Goal: Information Seeking & Learning: Find specific fact

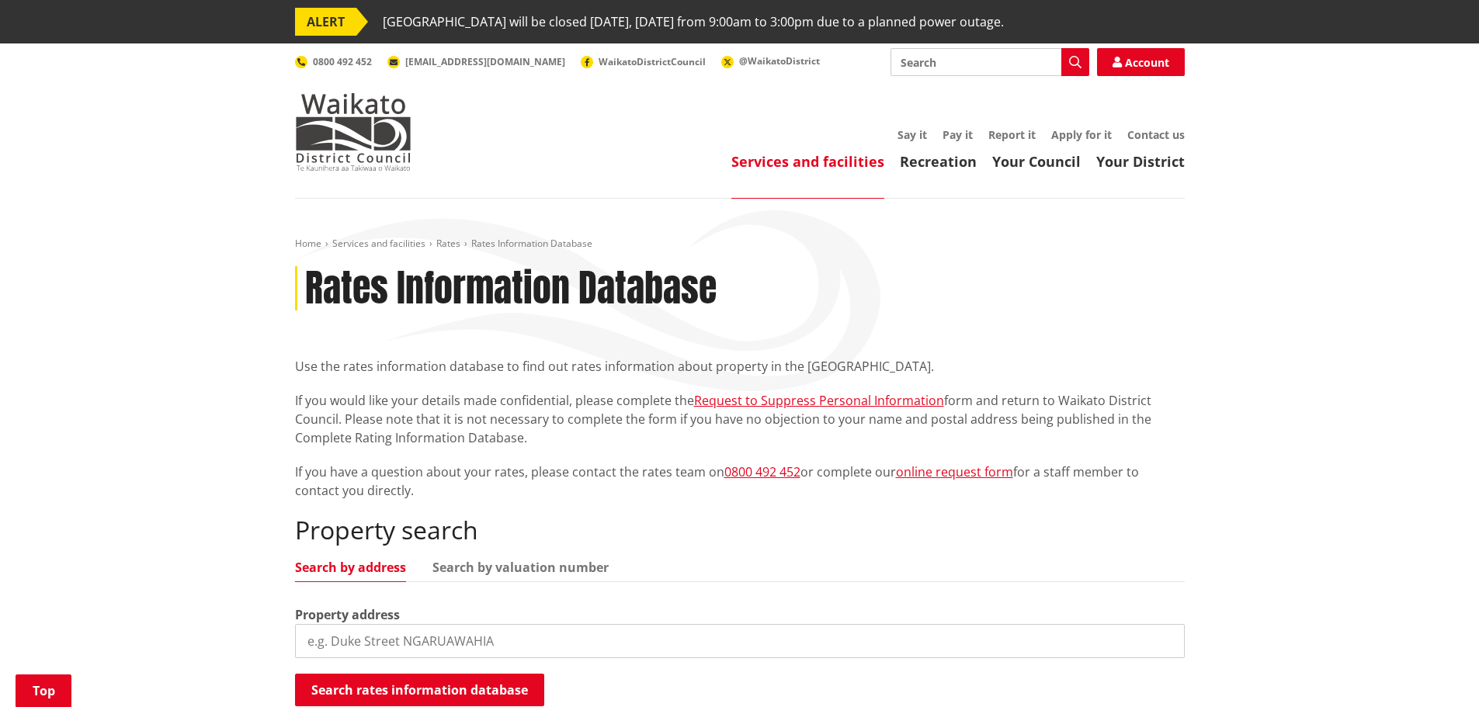
scroll to position [311, 0]
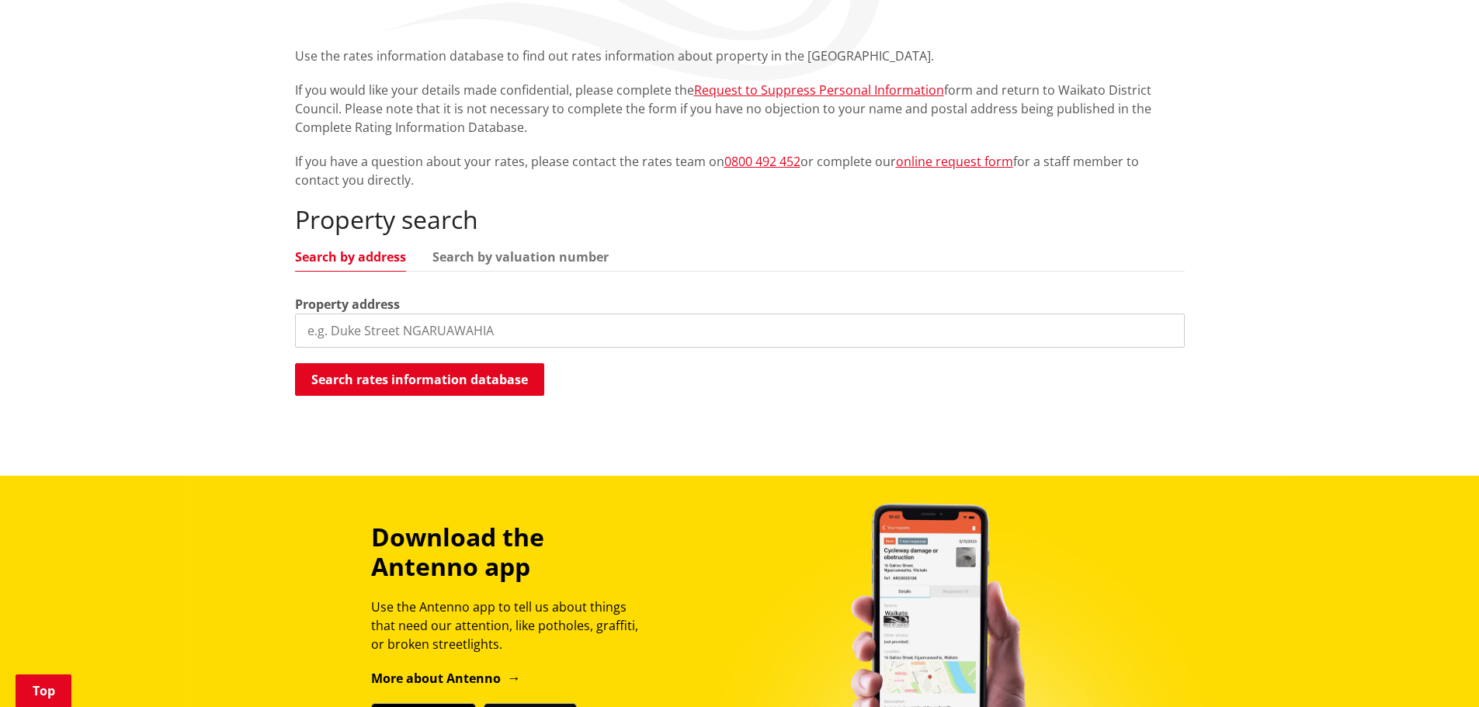
click at [386, 328] on input "search" at bounding box center [740, 331] width 890 height 34
type input "89 Trig Road"
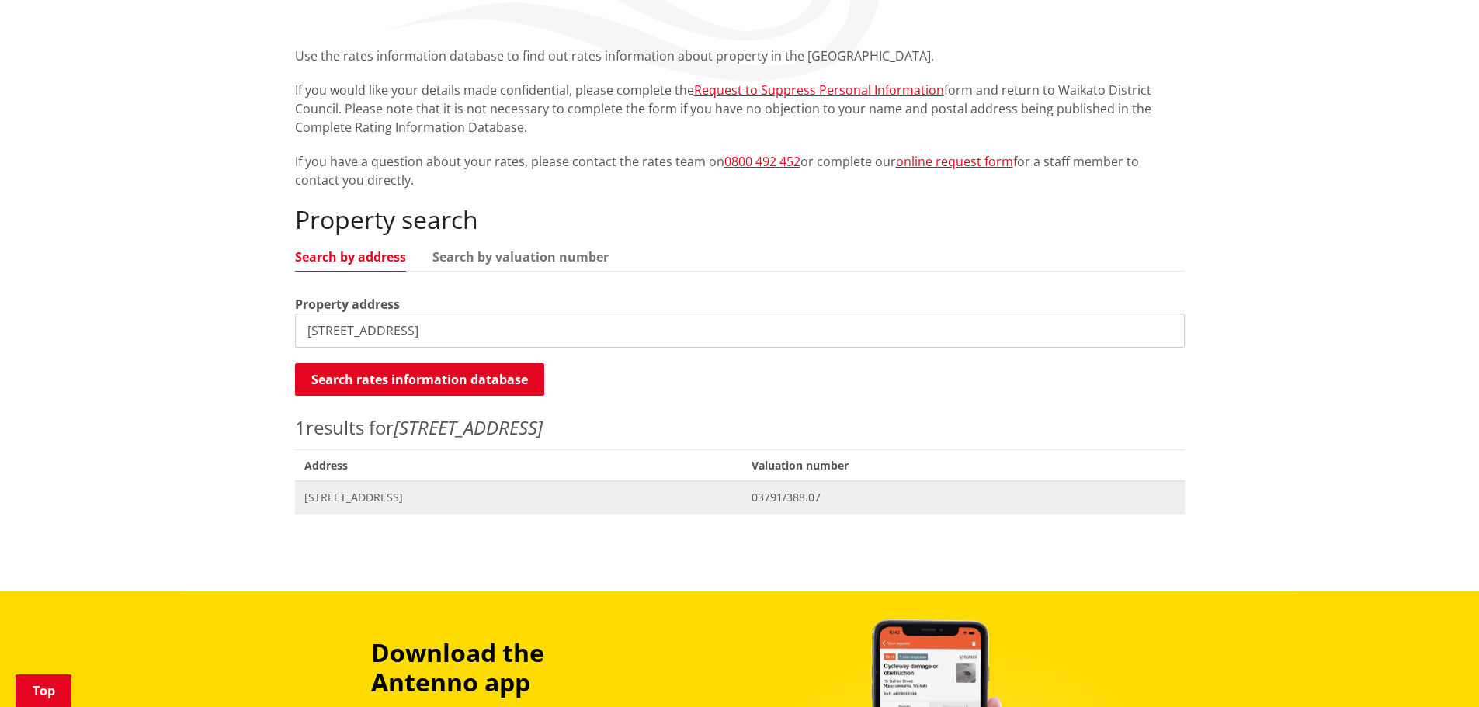
click at [344, 498] on span "89 Trig Road TUAKAU" at bounding box center [518, 498] width 429 height 16
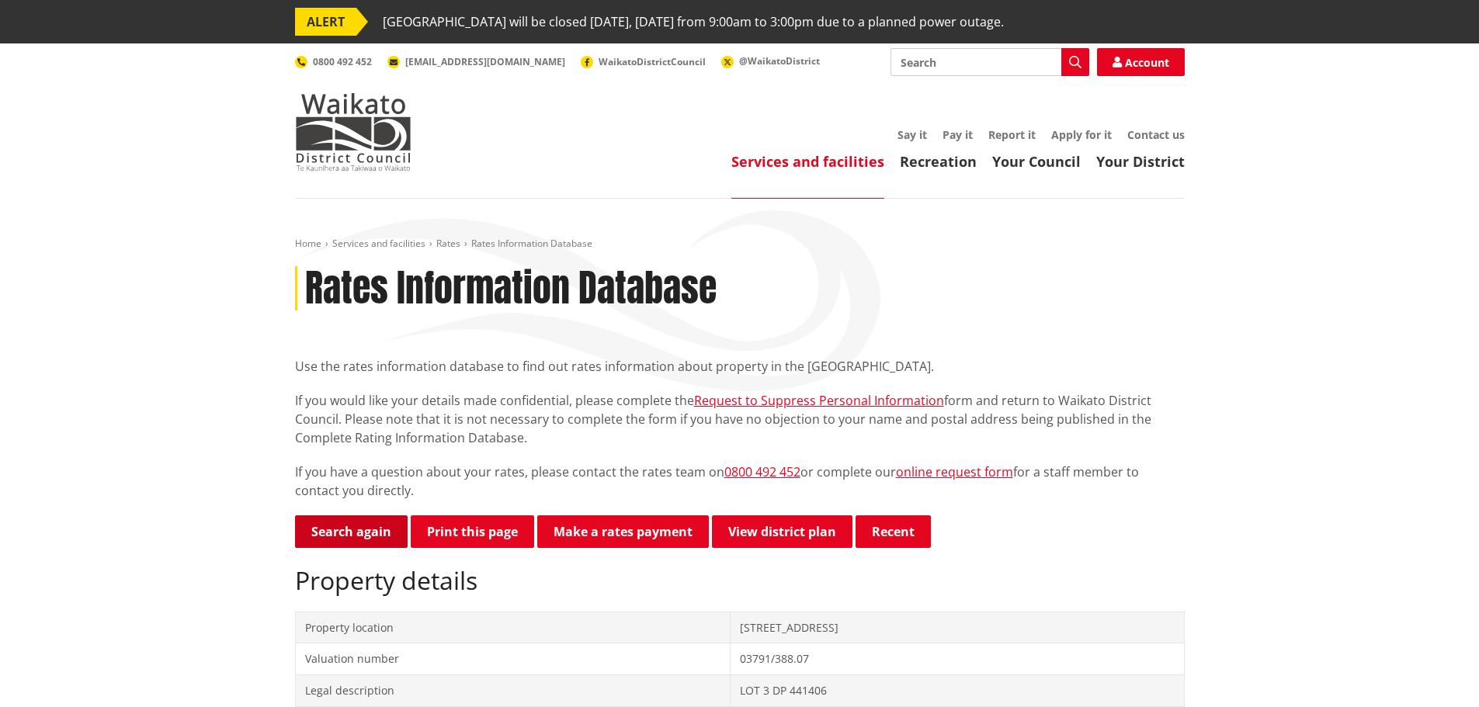
click at [323, 540] on link "Search again" at bounding box center [351, 532] width 113 height 33
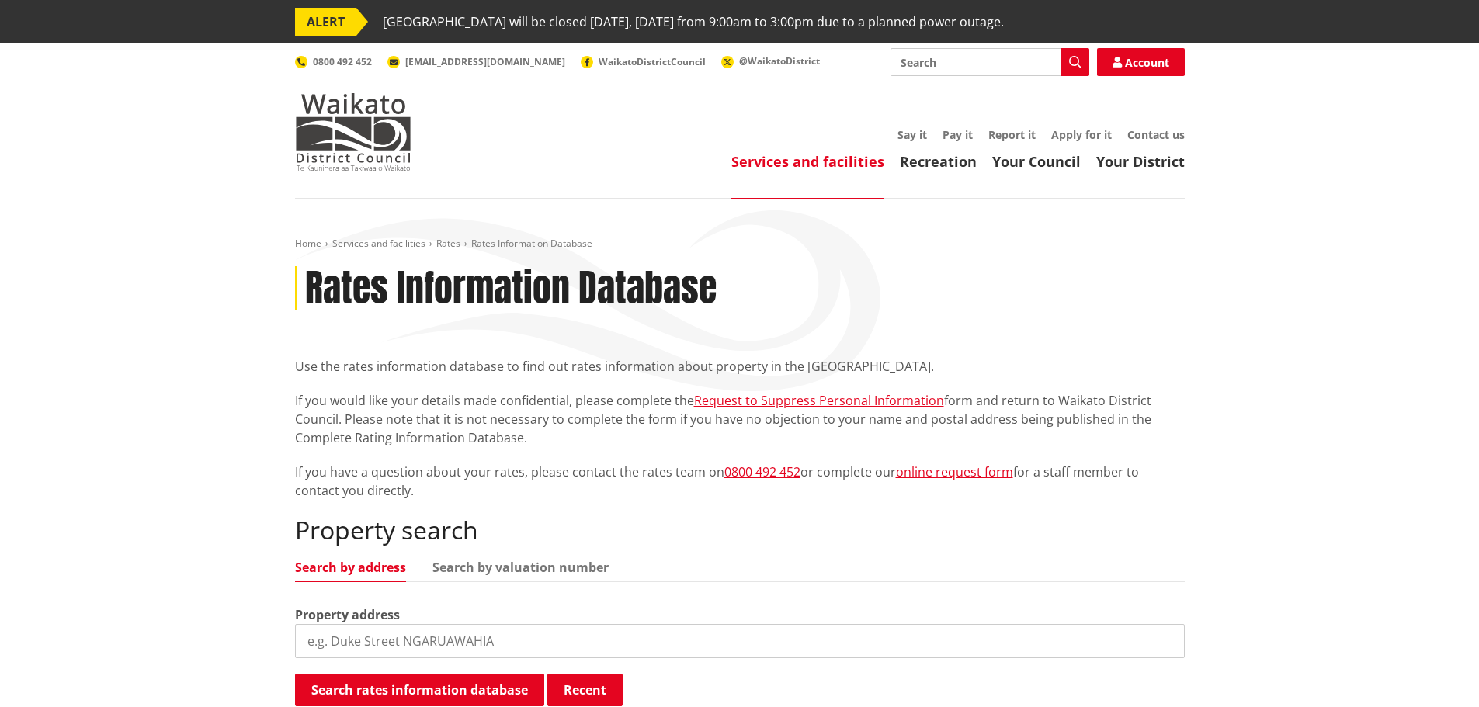
click at [339, 636] on input "search" at bounding box center [740, 641] width 890 height 34
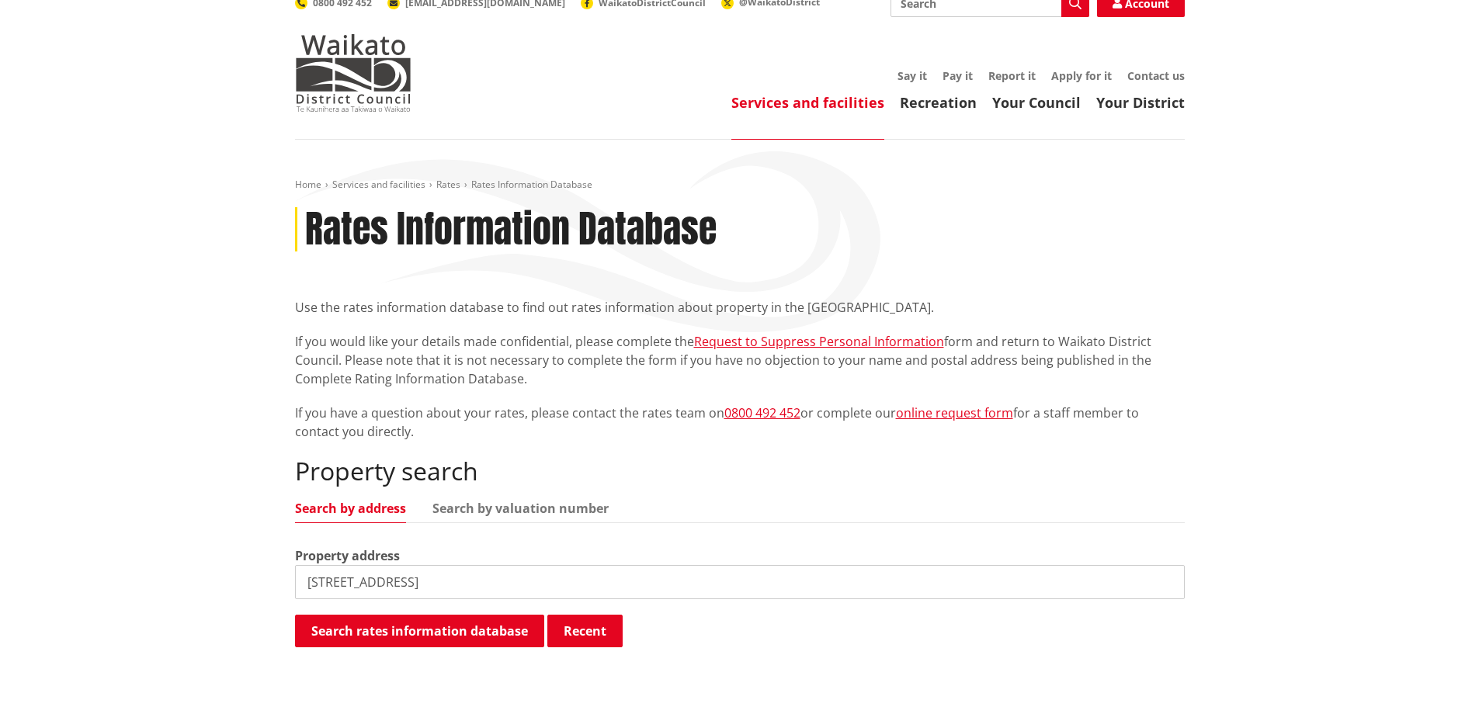
scroll to position [155, 0]
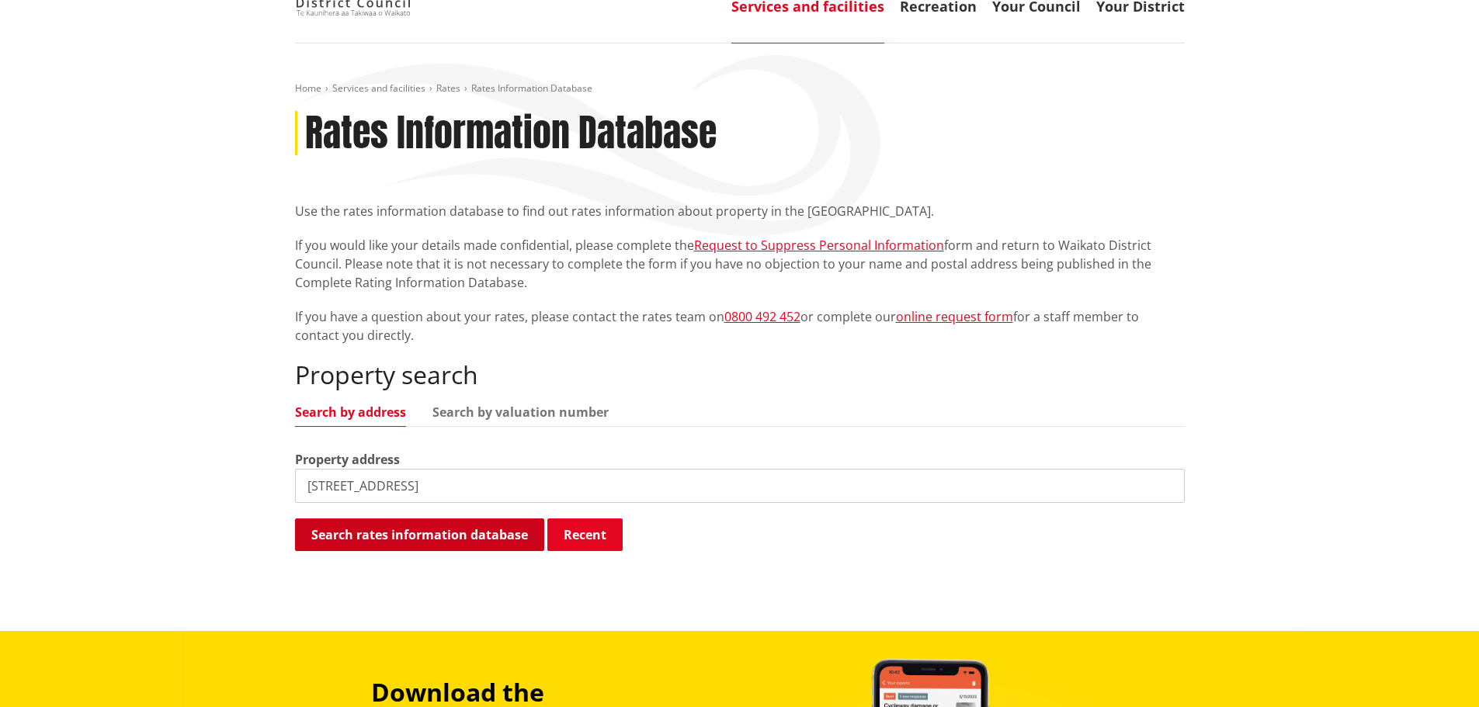
type input "1 Hayward Road"
click at [391, 537] on button "Search rates information database" at bounding box center [419, 535] width 249 height 33
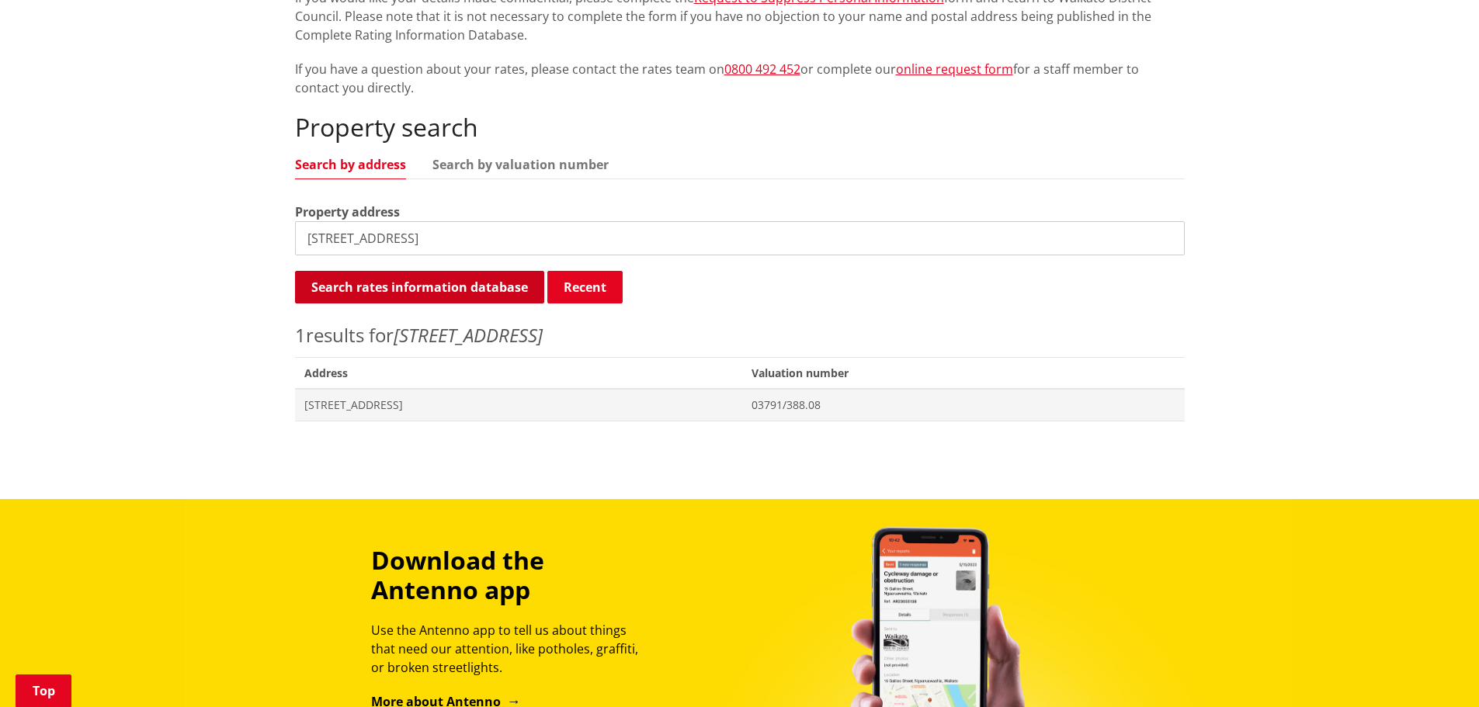
scroll to position [466, 0]
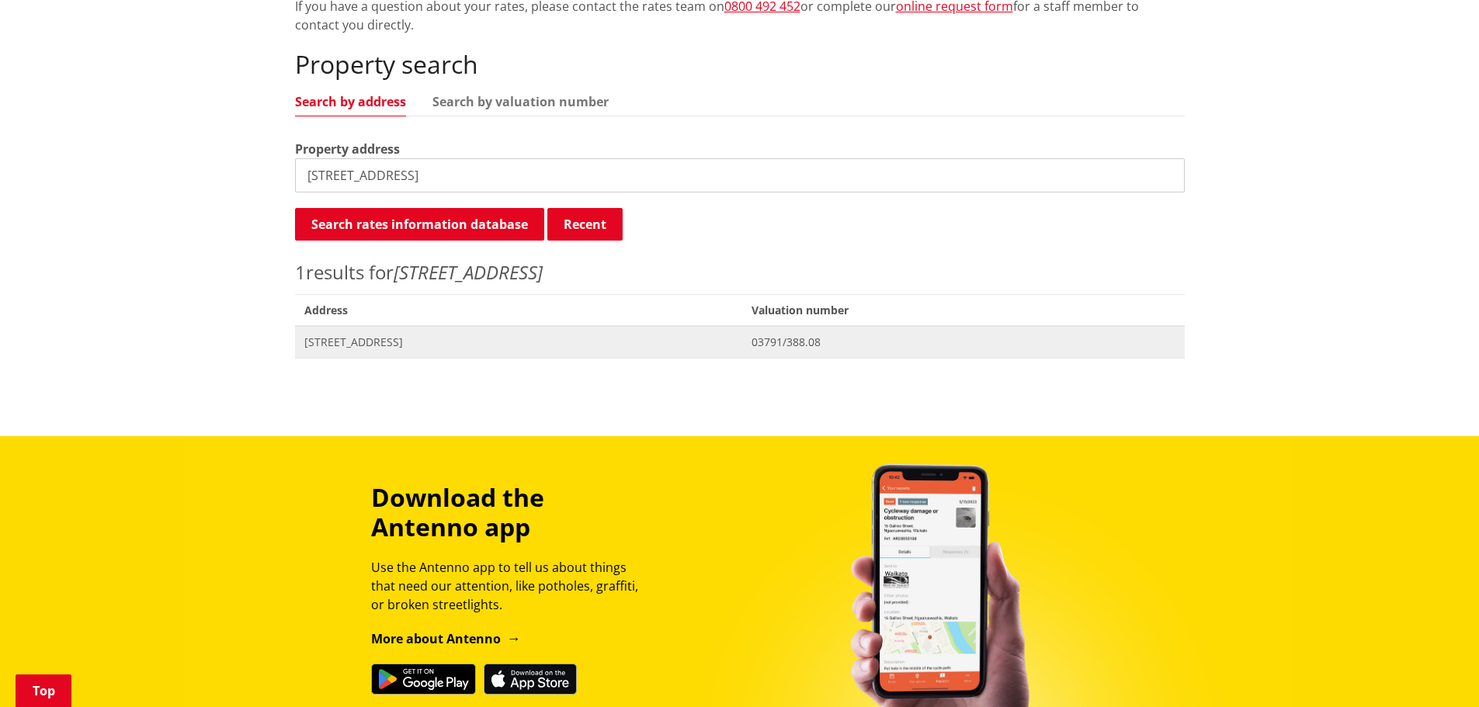
click at [387, 342] on span "1 Hayward Road TUAKAU" at bounding box center [518, 343] width 429 height 16
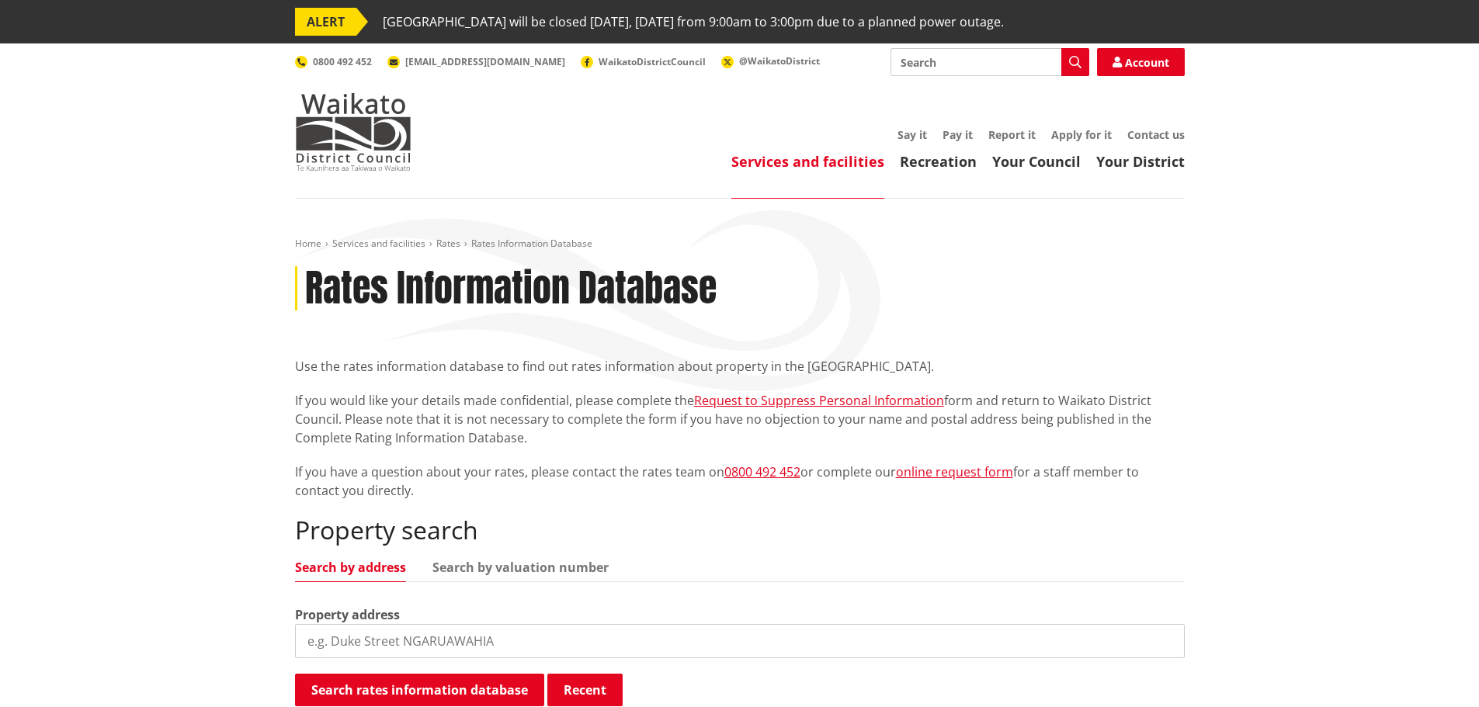
scroll to position [465, 0]
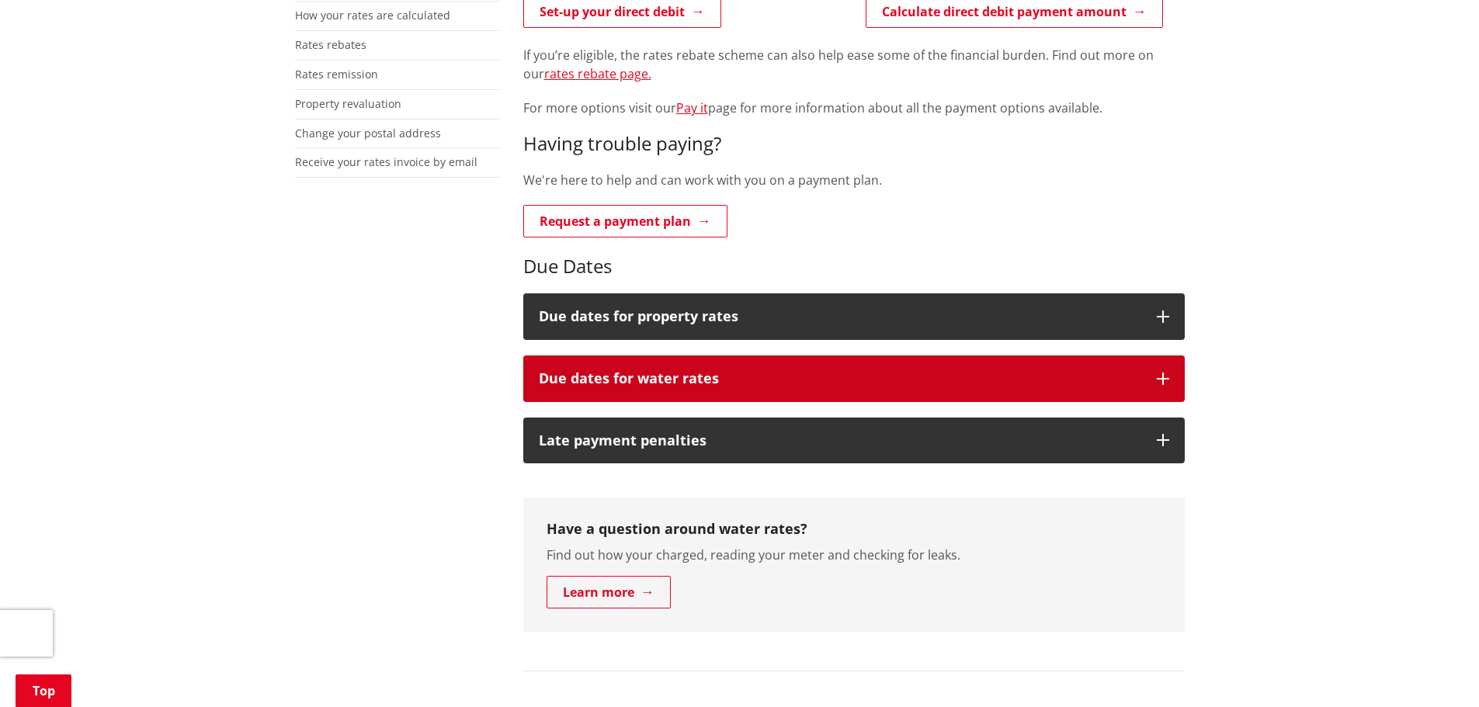
scroll to position [544, 0]
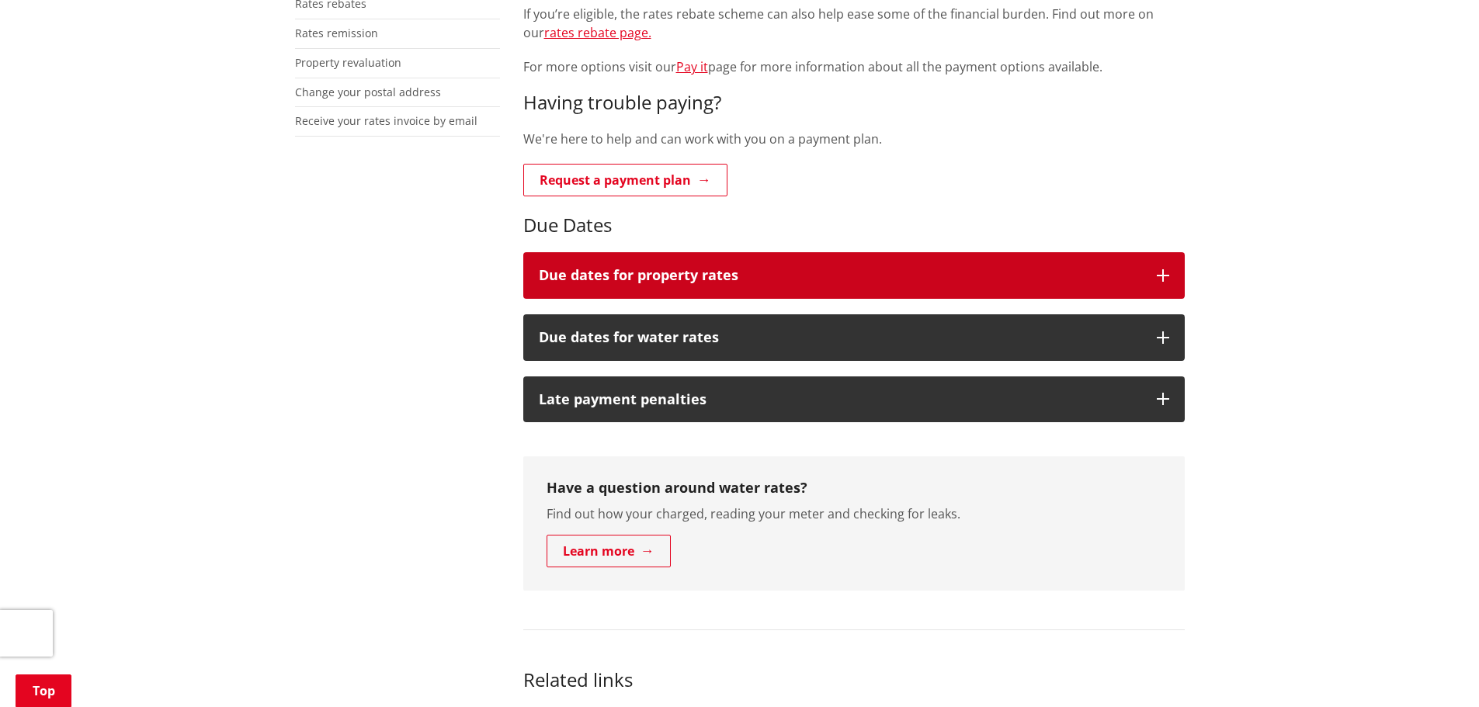
click at [1021, 268] on h3 "Due dates for property rates" at bounding box center [840, 276] width 603 height 16
